Goal: Task Accomplishment & Management: Use online tool/utility

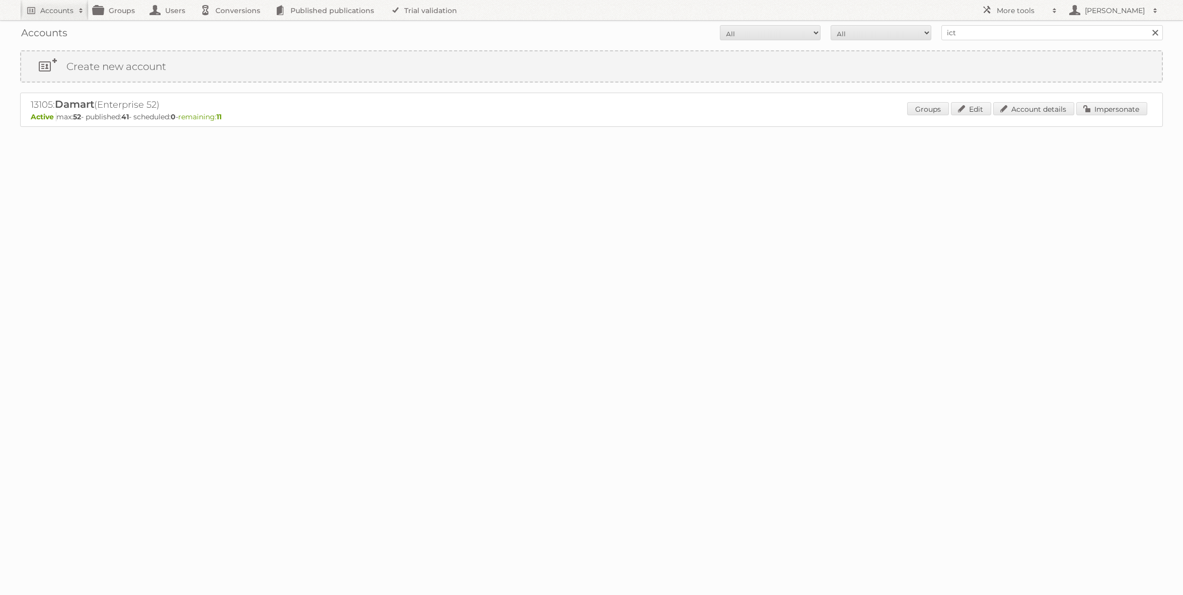
type input "ICT edeka"
click at [1147, 25] on input "Search" at bounding box center [1154, 32] width 15 height 15
click at [1097, 109] on link "Impersonate" at bounding box center [1111, 108] width 71 height 13
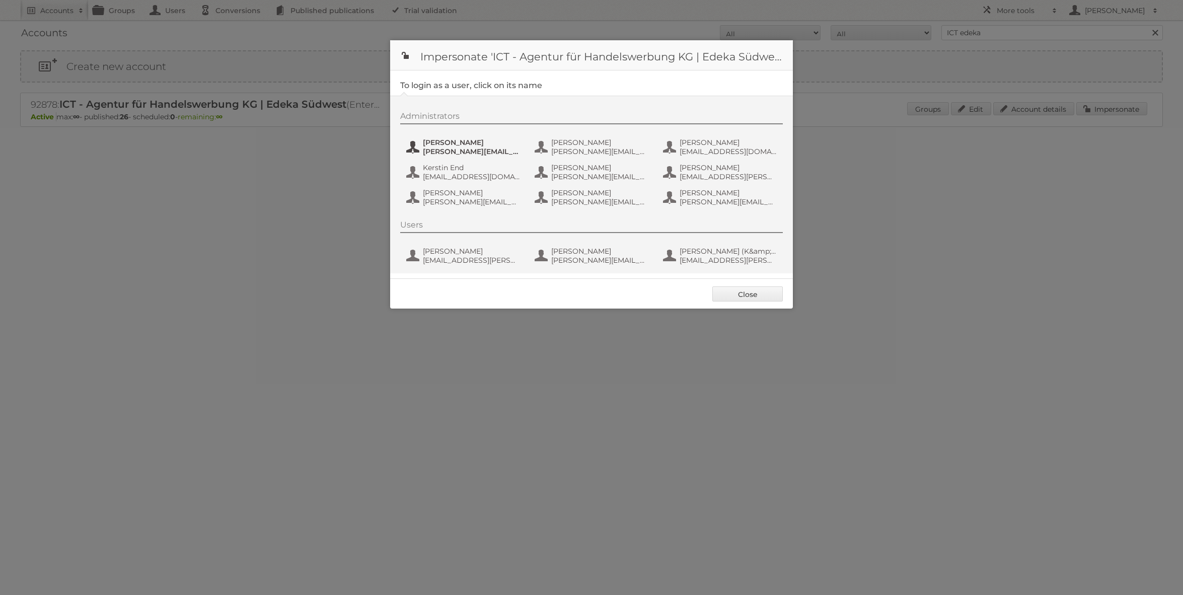
click at [438, 154] on span "[PERSON_NAME][EMAIL_ADDRESS][PERSON_NAME][DOMAIN_NAME]" at bounding box center [472, 151] width 98 height 9
